Goal: Navigation & Orientation: Find specific page/section

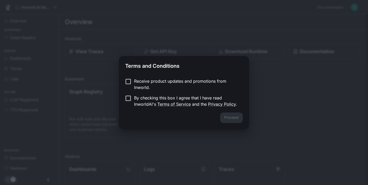
click at [165, 82] on p "Receive product updates and promotions from Inworld." at bounding box center [186, 84] width 104 height 13
click at [226, 117] on button "Proceed" at bounding box center [231, 117] width 23 height 10
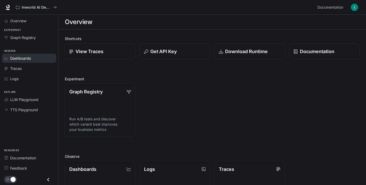
click at [40, 59] on div "Dashboards" at bounding box center [32, 57] width 44 height 5
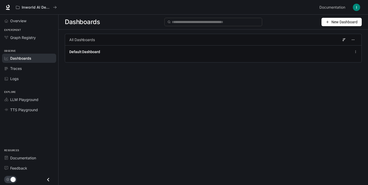
click at [6, 28] on span "Experiment" at bounding box center [29, 30] width 58 height 4
click at [11, 37] on span "Graph Registry" at bounding box center [23, 37] width 26 height 5
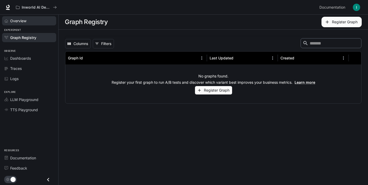
click at [29, 24] on link "Overview" at bounding box center [29, 20] width 54 height 9
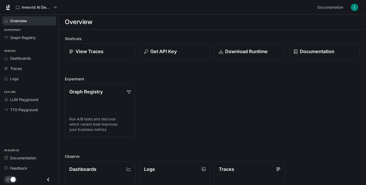
click at [141, 75] on div "Shortcuts View Traces Get API Key Download Runtime Documentation Experiment Gra…" at bounding box center [212, 163] width 295 height 255
click at [112, 106] on link "Graph Registry Run A/B tests and discover which variant best improves your busi…" at bounding box center [100, 110] width 71 height 54
